Goal: Entertainment & Leisure: Consume media (video, audio)

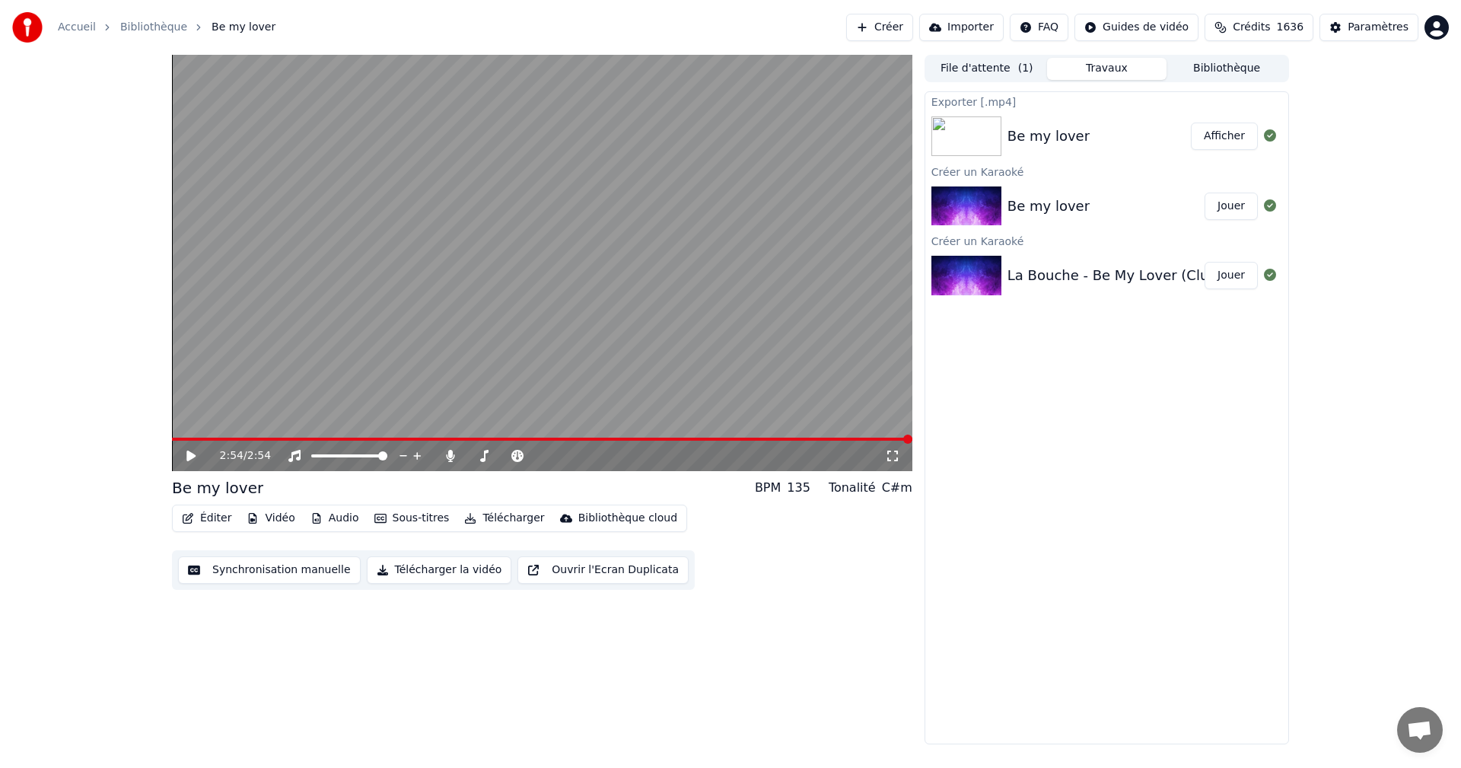
click at [1217, 125] on button "Afficher" at bounding box center [1224, 135] width 67 height 27
click at [1218, 138] on button "Afficher" at bounding box center [1224, 135] width 67 height 27
click at [1229, 136] on button "Afficher" at bounding box center [1224, 135] width 67 height 27
drag, startPoint x: 1229, startPoint y: 136, endPoint x: 1070, endPoint y: 126, distance: 159.3
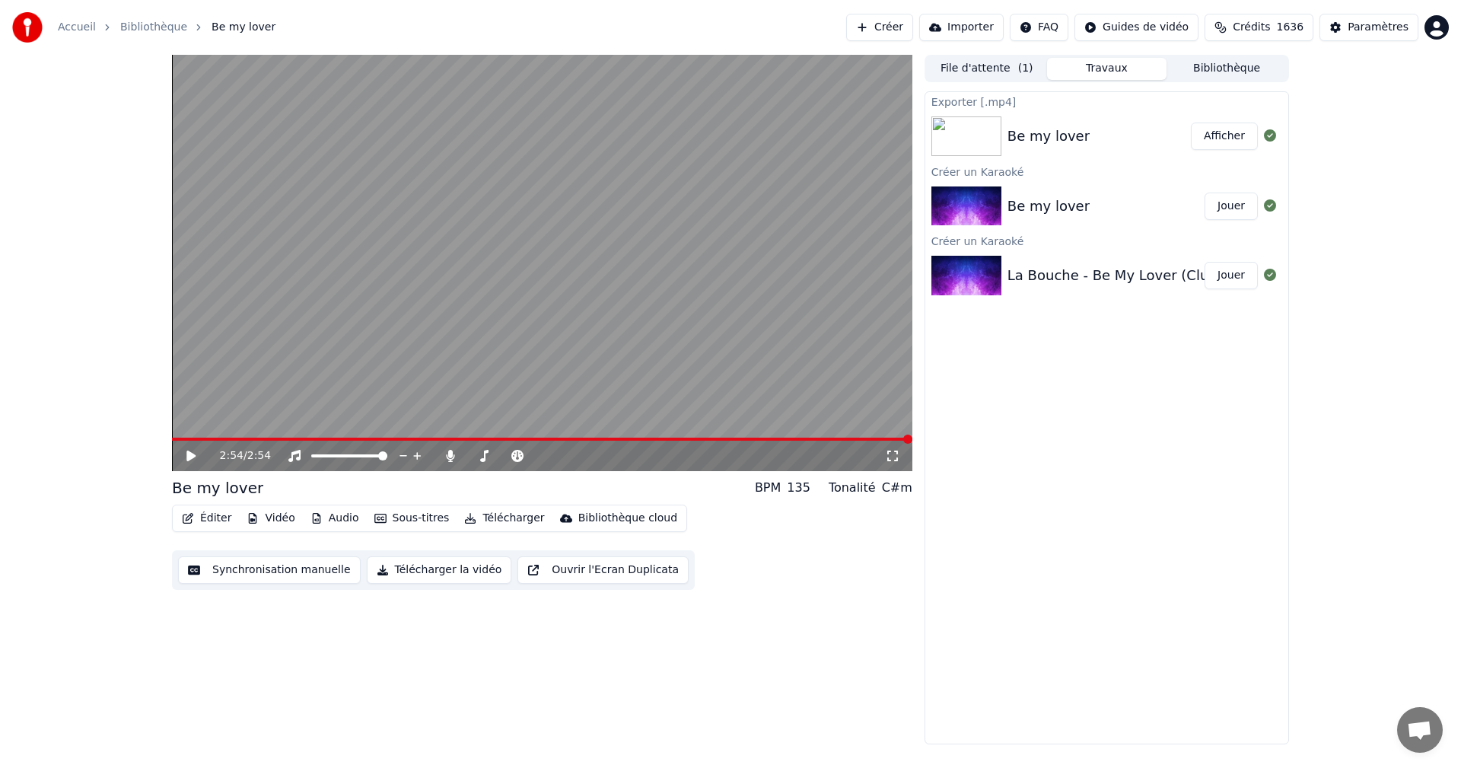
click at [1223, 136] on button "Afficher" at bounding box center [1224, 135] width 67 height 27
click at [967, 204] on img at bounding box center [966, 206] width 70 height 40
click at [1219, 195] on button "Jouer" at bounding box center [1230, 205] width 53 height 27
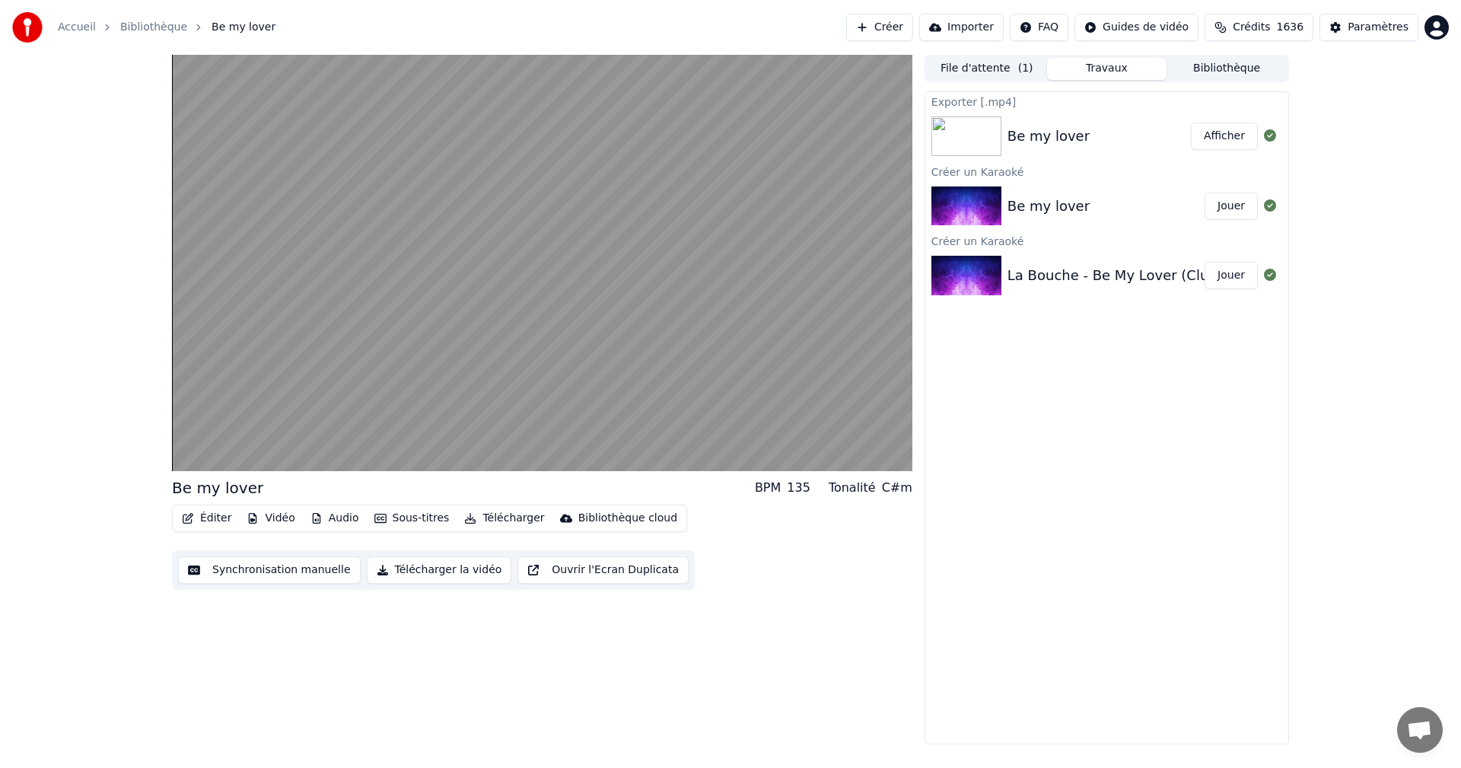
click at [1230, 129] on button "Afficher" at bounding box center [1224, 135] width 67 height 27
click at [1231, 134] on button "Afficher" at bounding box center [1224, 135] width 67 height 27
click at [1420, 180] on div "Be my lover BPM 135 Tonalité C#m Éditer Vidéo Audio Sous-titres Télécharger Bib…" at bounding box center [730, 399] width 1461 height 689
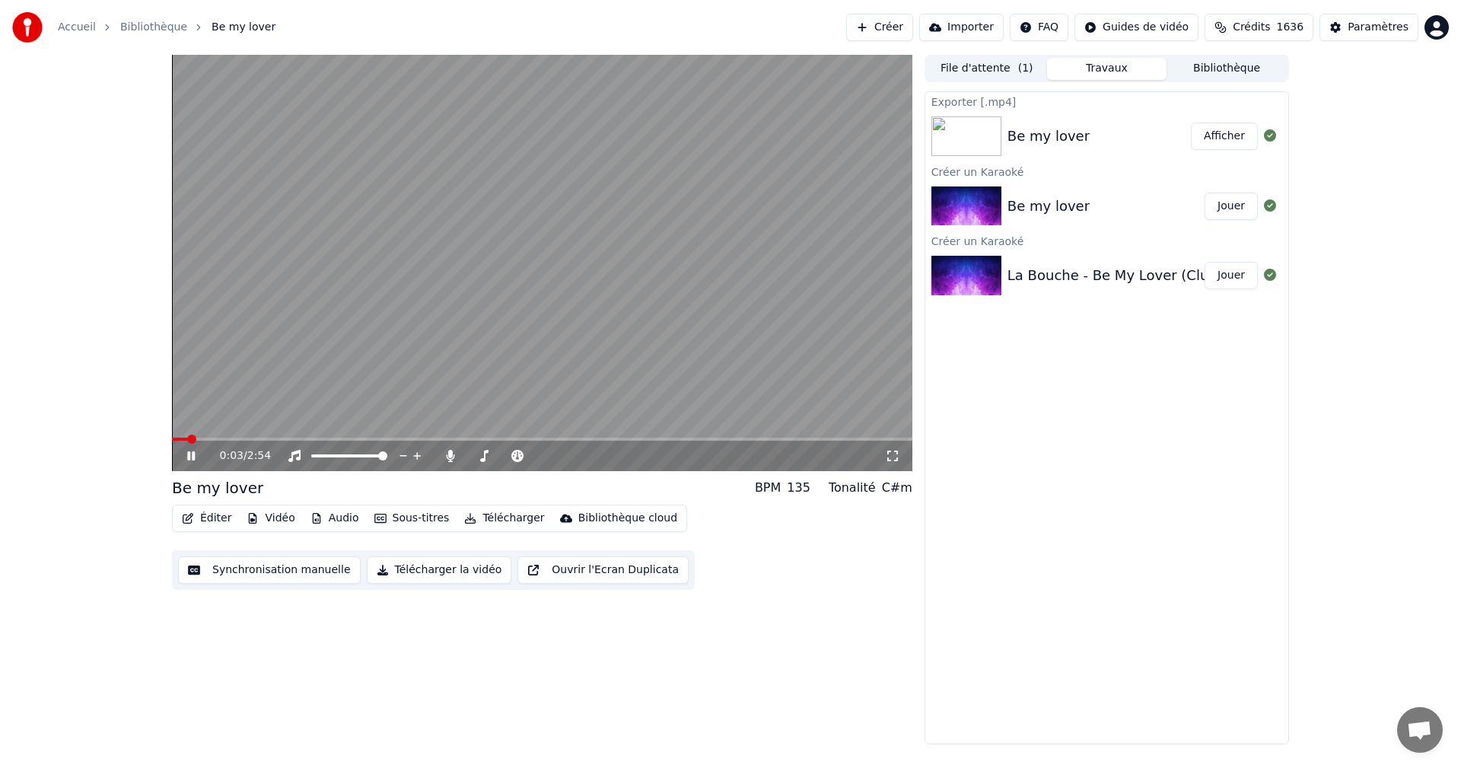
drag, startPoint x: 501, startPoint y: 316, endPoint x: 534, endPoint y: 289, distance: 43.2
click at [512, 305] on video at bounding box center [542, 263] width 740 height 416
click at [1231, 147] on button "Afficher" at bounding box center [1224, 135] width 67 height 27
click at [898, 461] on icon at bounding box center [892, 456] width 15 height 12
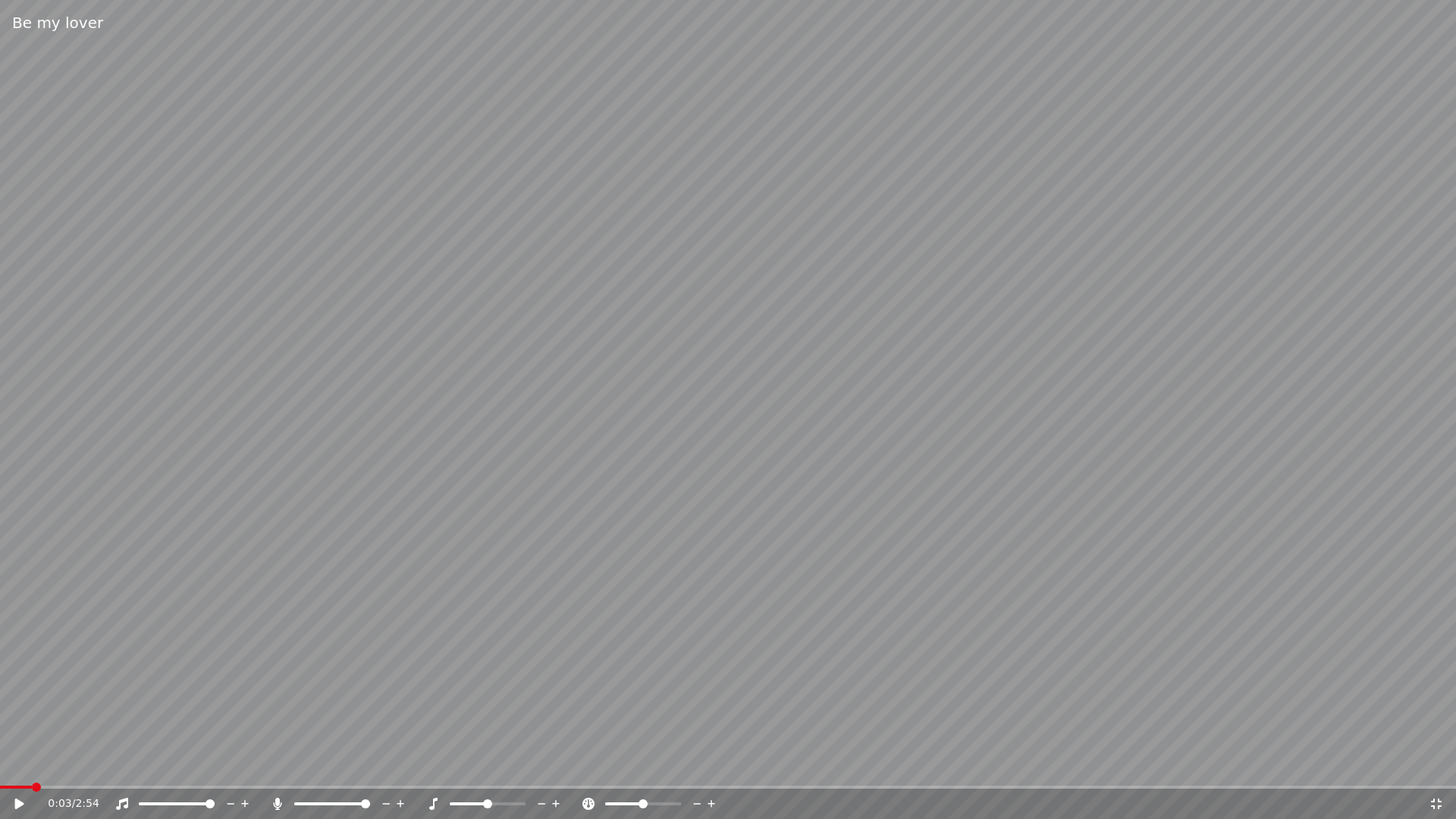
click at [20, 764] on icon at bounding box center [19, 803] width 9 height 11
drag, startPoint x: 592, startPoint y: 346, endPoint x: 612, endPoint y: 330, distance: 25.6
click at [604, 337] on video at bounding box center [728, 410] width 1456 height 819
click at [1445, 764] on div "0:19 / 2:54" at bounding box center [728, 803] width 1443 height 15
click at [1430, 764] on div "0:19 / 2:54" at bounding box center [728, 803] width 1443 height 15
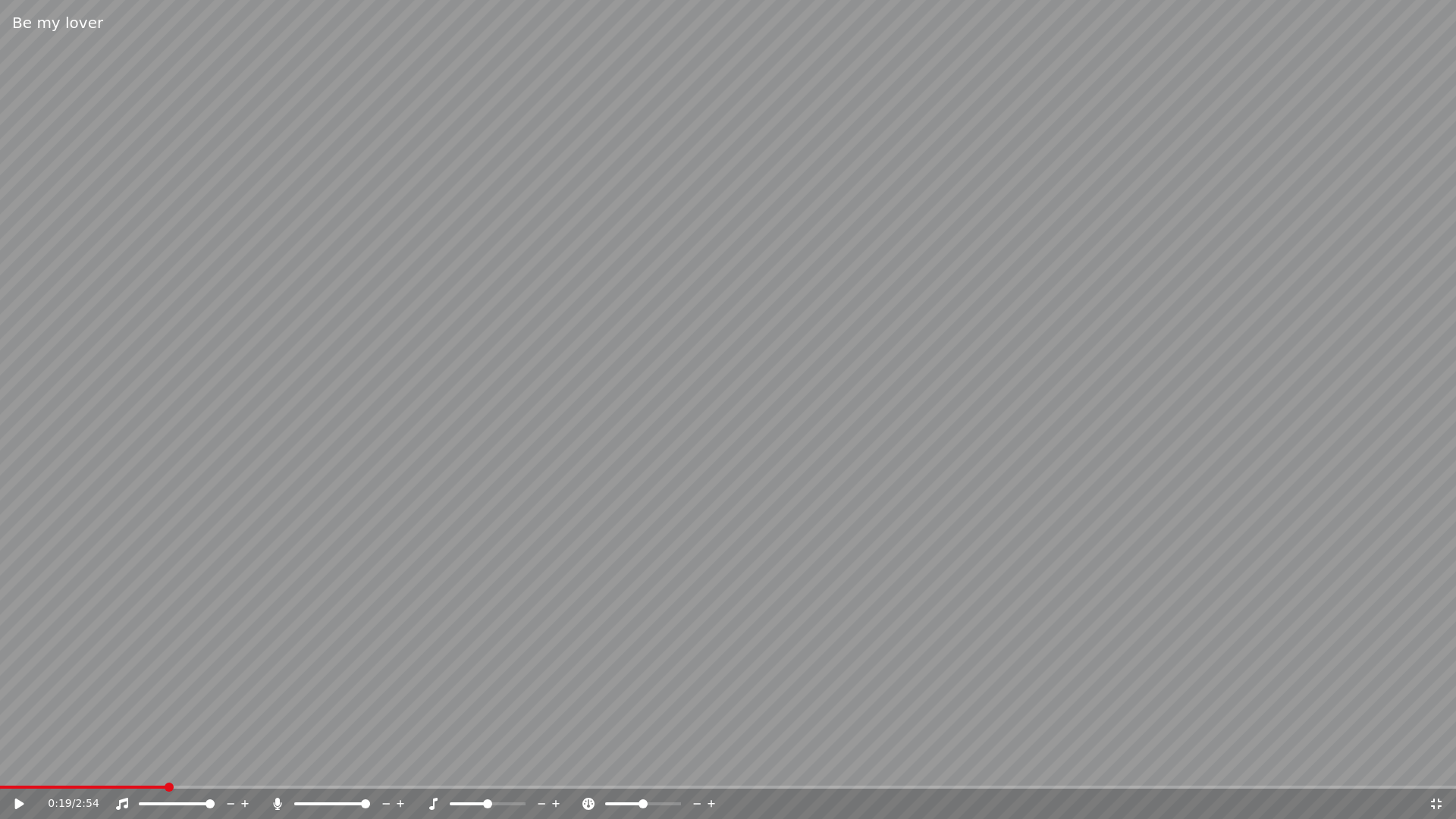
click at [1440, 764] on icon at bounding box center [1436, 803] width 11 height 11
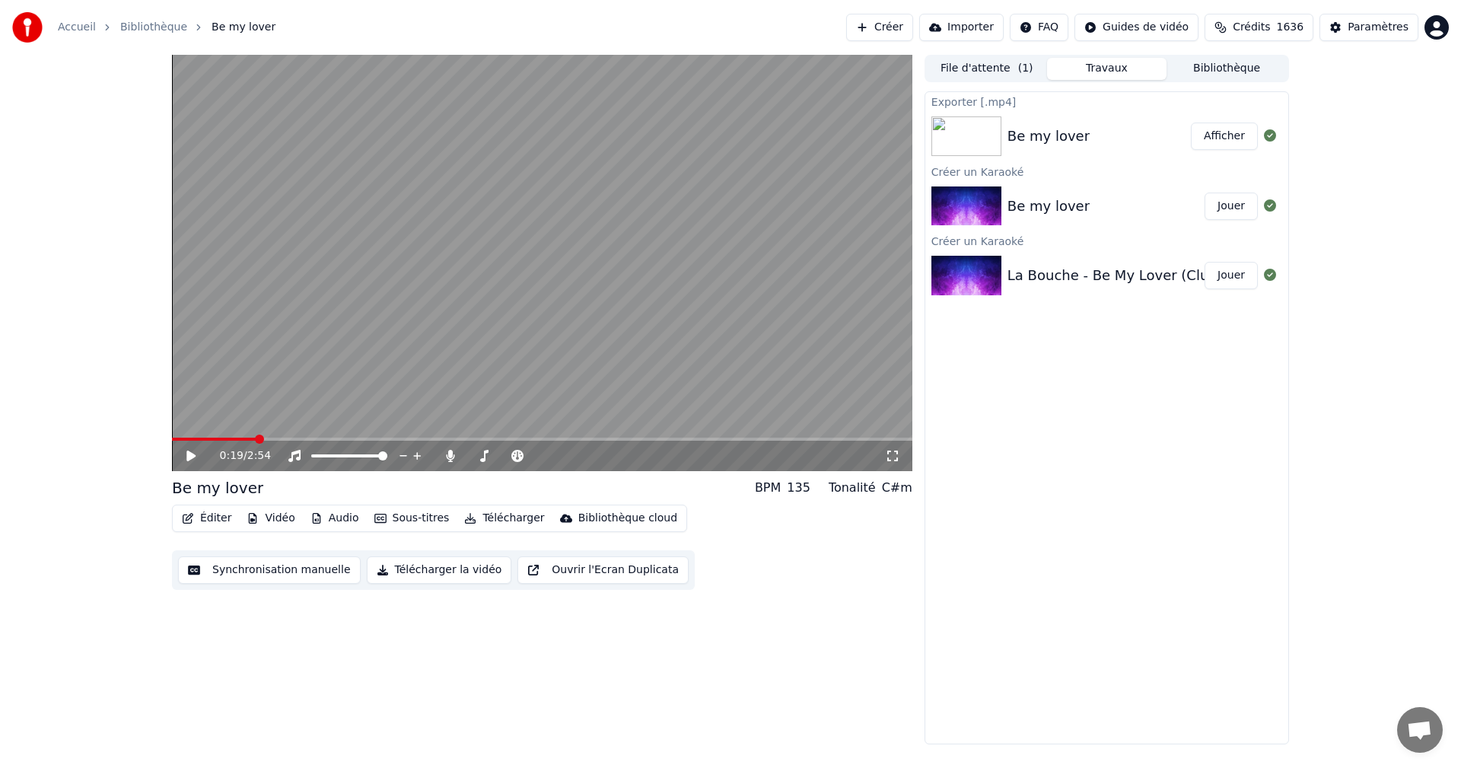
click at [574, 250] on video at bounding box center [542, 263] width 740 height 416
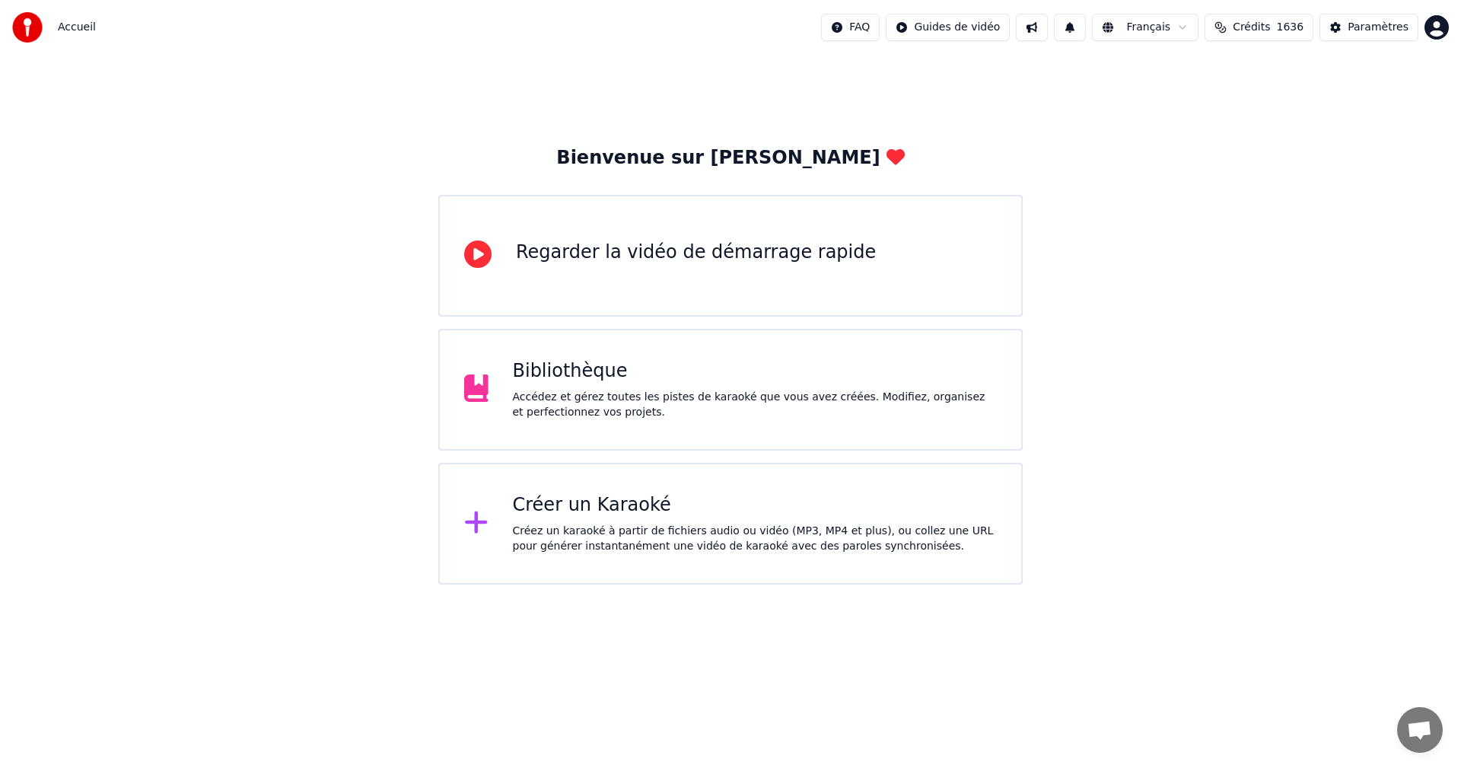
click at [1438, 3] on div "Accueil FAQ Guides de vidéo Français Crédits 1636 Paramètres" at bounding box center [730, 27] width 1461 height 55
